Goal: Entertainment & Leisure: Consume media (video, audio)

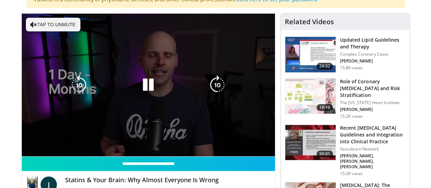
scroll to position [68, 0]
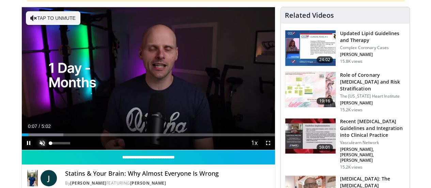
click at [35, 149] on span "Video Player" at bounding box center [42, 143] width 14 height 14
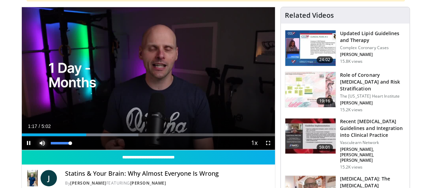
click at [35, 149] on span "Video Player" at bounding box center [42, 143] width 14 height 14
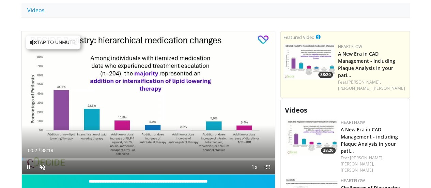
scroll to position [306, 0]
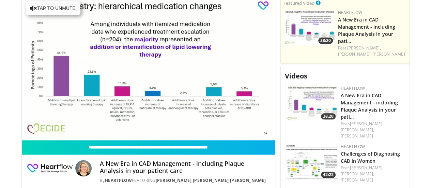
click at [22, 140] on video-js "**********" at bounding box center [148, 68] width 253 height 143
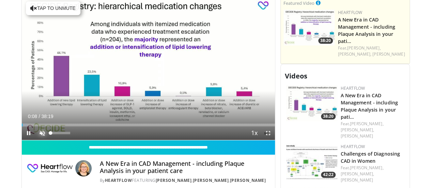
click at [35, 140] on span "Video Player" at bounding box center [42, 133] width 14 height 14
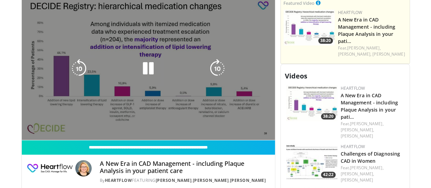
click at [25, 140] on div "10 seconds Tap to unmute" at bounding box center [148, 68] width 253 height 142
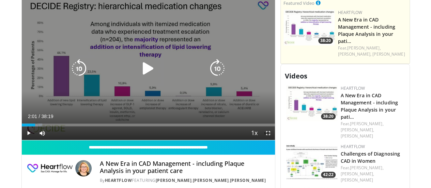
click at [144, 71] on icon "Video Player" at bounding box center [148, 68] width 19 height 19
